Goal: Information Seeking & Learning: Learn about a topic

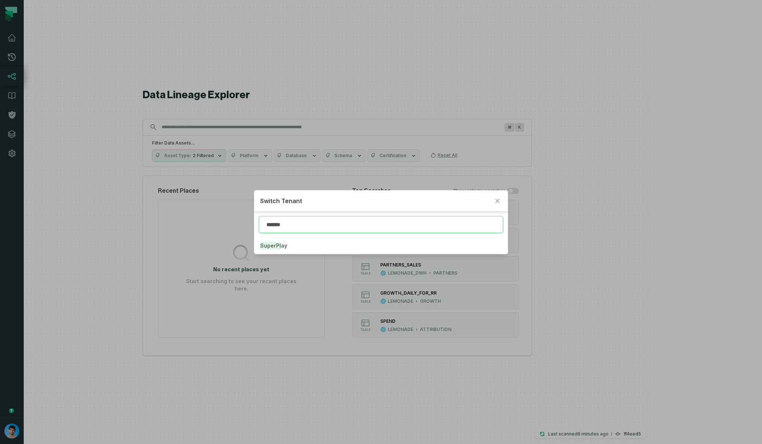
type input "*******"
click button "SuperPl ay" at bounding box center [380, 246] width 253 height 16
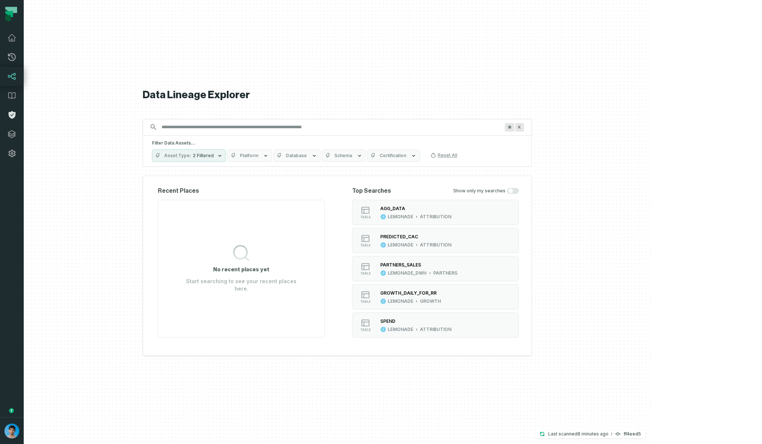
click at [13, 112] on icon at bounding box center [12, 115] width 7 height 8
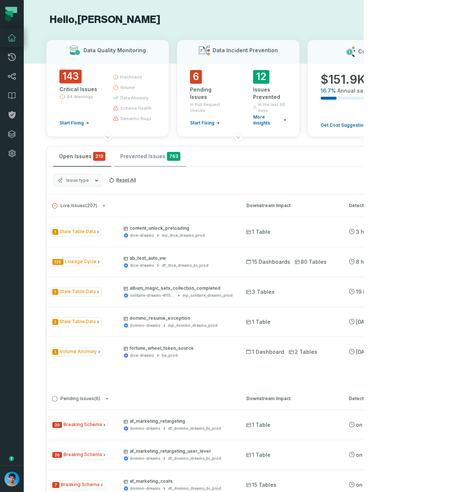
click at [145, 155] on button "Prevented Issues 763" at bounding box center [150, 156] width 72 height 20
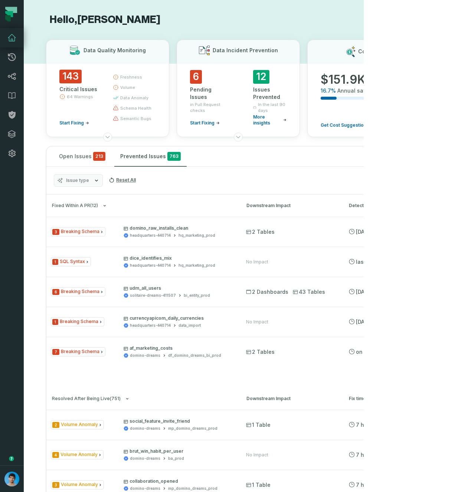
click at [70, 179] on span "Issue type" at bounding box center [77, 181] width 23 height 6
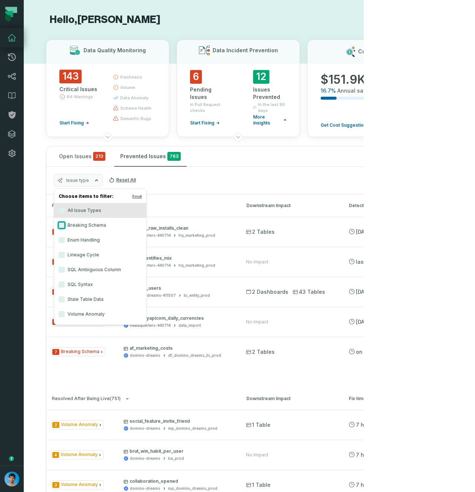
click at [62, 223] on button "Breaking Schema" at bounding box center [62, 225] width 6 height 6
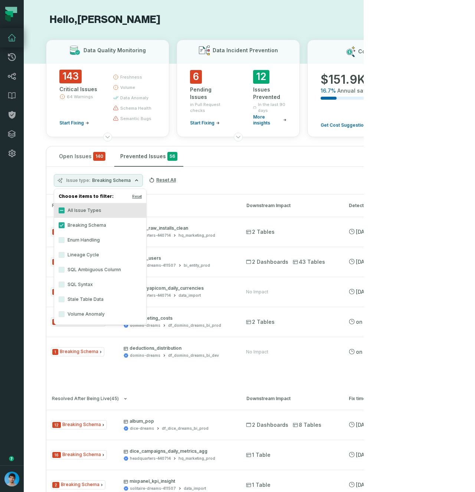
click at [250, 192] on div "Issue type Breaking Schema Reset All" at bounding box center [277, 181] width 463 height 28
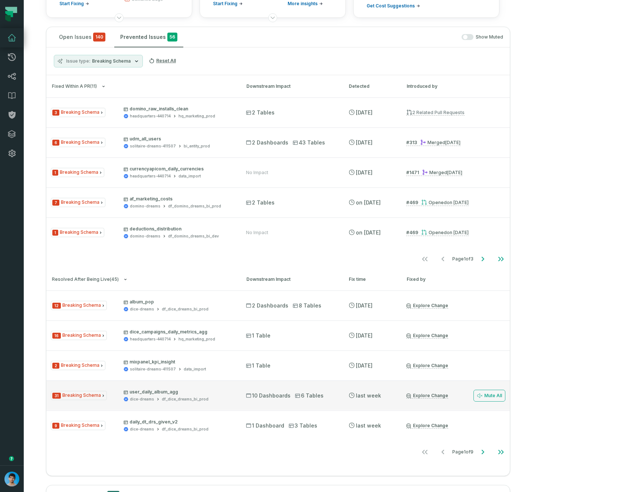
scroll to position [119, 0]
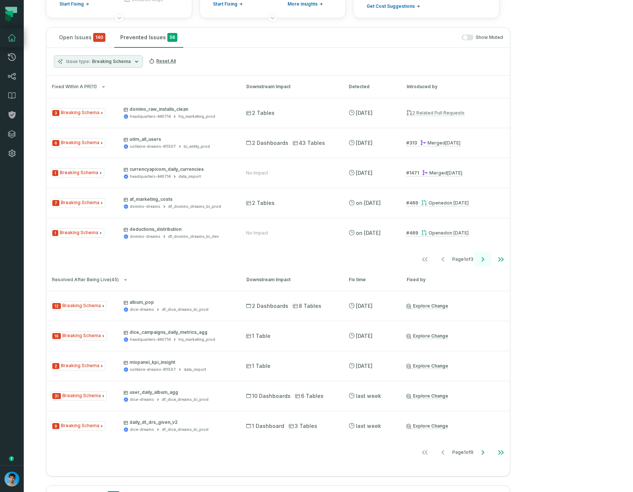
click at [474, 261] on icon "Go to next page" at bounding box center [482, 259] width 9 height 9
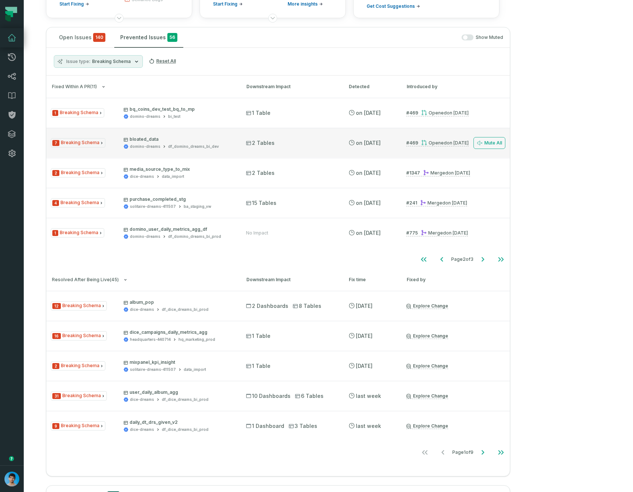
click at [128, 143] on div "7 Breaking Schema bloated_data domino-dreams df_domino_dreams_bi_dev" at bounding box center [142, 142] width 182 height 13
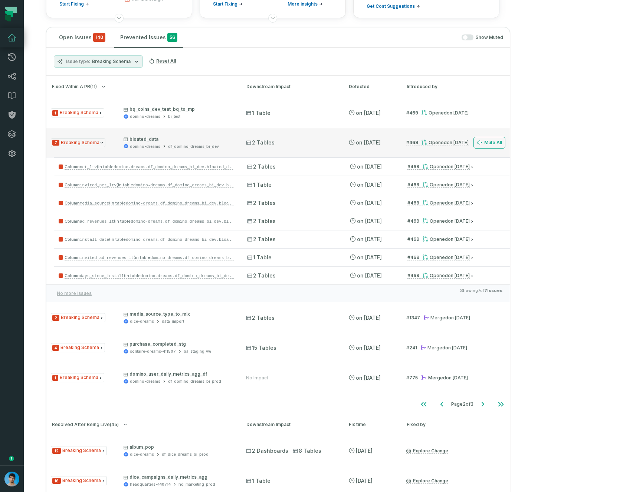
click at [128, 143] on div "7 Breaking Schema bloated_data domino-dreams df_domino_dreams_bi_dev" at bounding box center [142, 142] width 182 height 13
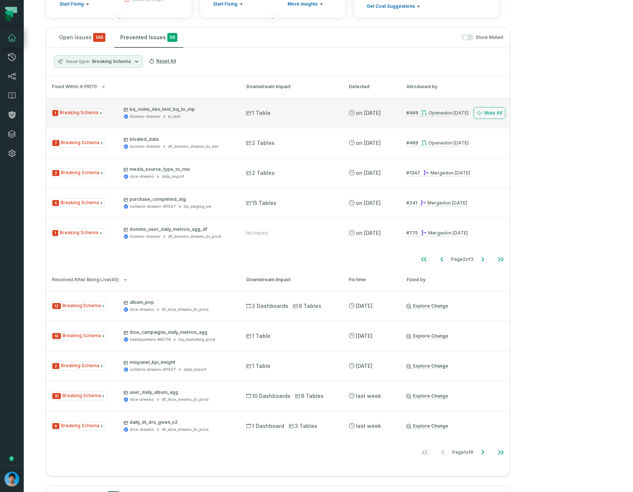
click at [132, 116] on div "1 Breaking Schema bq_coins_dev_test_bq_to_mp domino-dreams bi_test" at bounding box center [142, 112] width 182 height 13
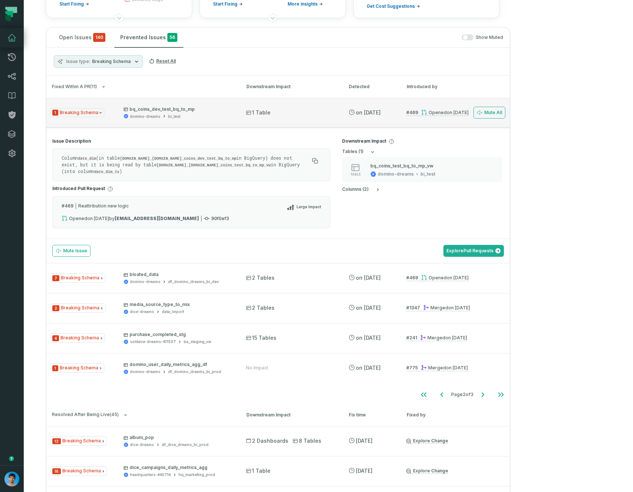
click at [132, 116] on div "1 Breaking Schema bq_coins_dev_test_bq_to_mp domino-dreams bi_test" at bounding box center [142, 112] width 182 height 13
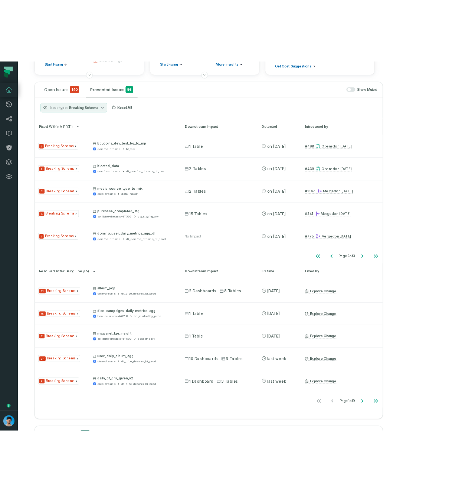
scroll to position [0, 0]
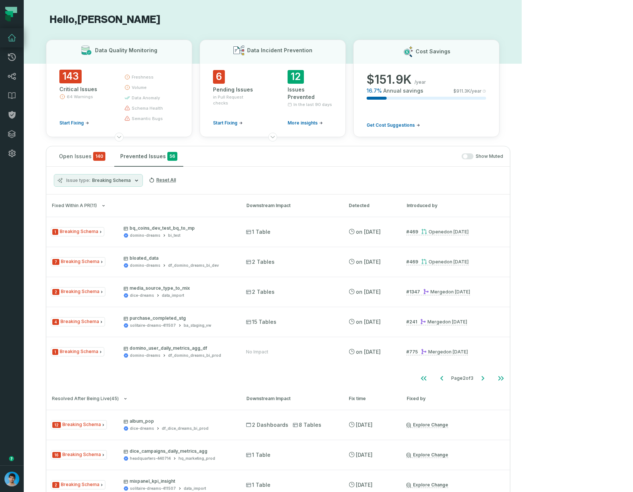
click at [350, 24] on h1 "Hello, [PERSON_NAME]" at bounding box center [272, 19] width 453 height 13
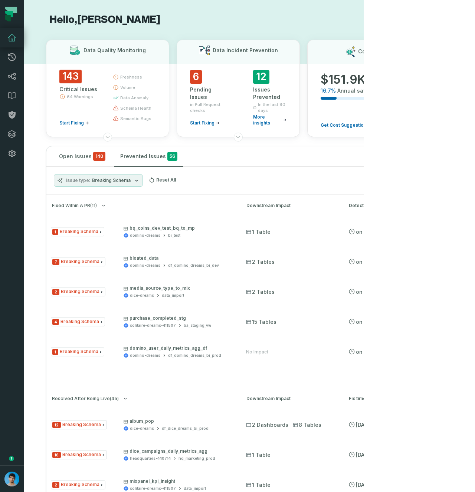
click at [235, 13] on h1 "Hello, [PERSON_NAME]" at bounding box center [193, 19] width 295 height 13
click at [291, 20] on h1 "Hello, [PERSON_NAME]" at bounding box center [193, 19] width 295 height 13
